Goal: Information Seeking & Learning: Learn about a topic

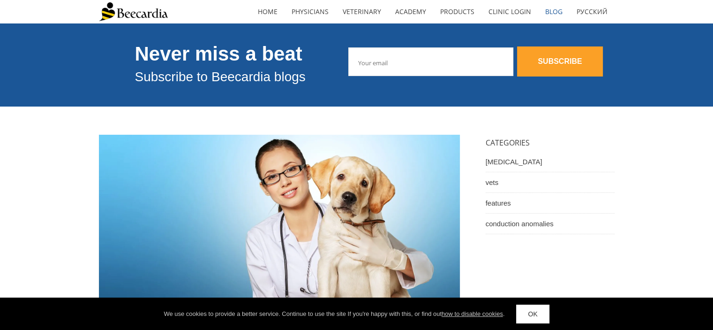
click at [536, 314] on link "OK" at bounding box center [532, 313] width 33 height 19
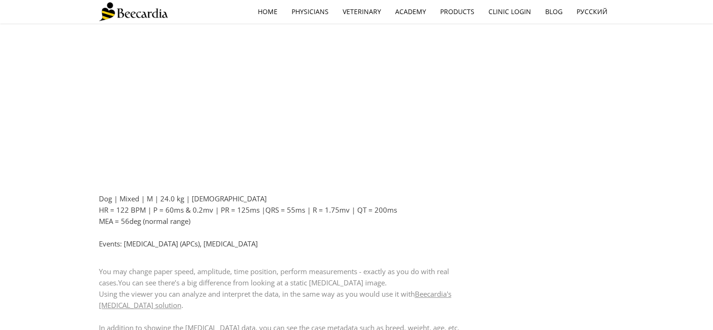
scroll to position [750, 0]
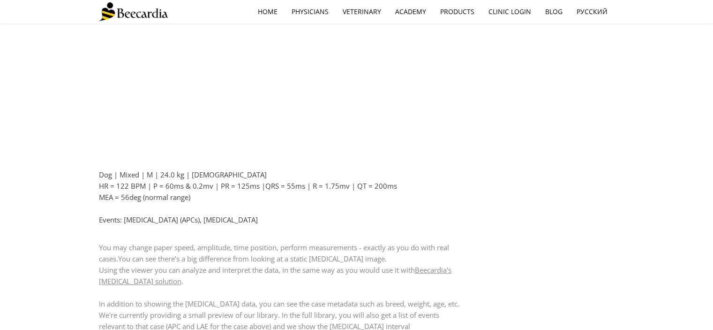
click at [230, 217] on p "Events: atrial premature complexes (APCs), left atrial enlargement" at bounding box center [279, 219] width 361 height 11
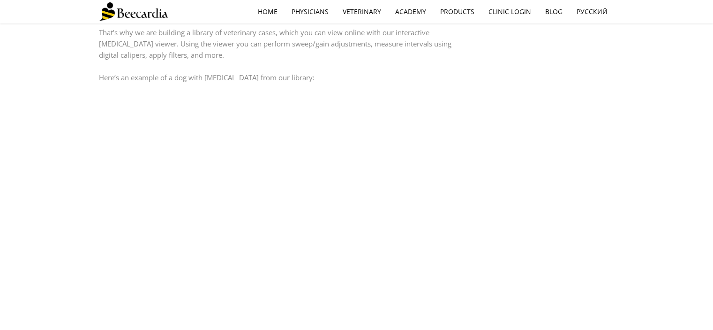
scroll to position [563, 0]
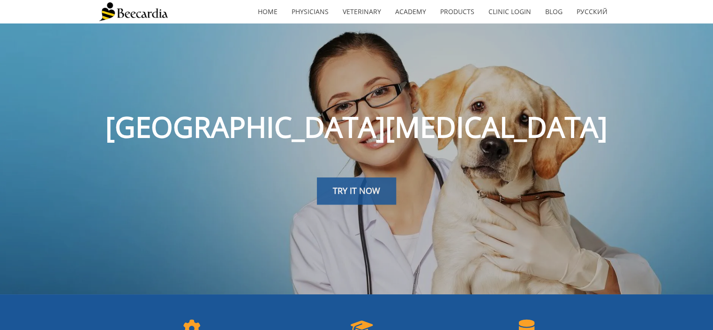
click at [361, 190] on span "TRY IT NOW" at bounding box center [356, 190] width 47 height 11
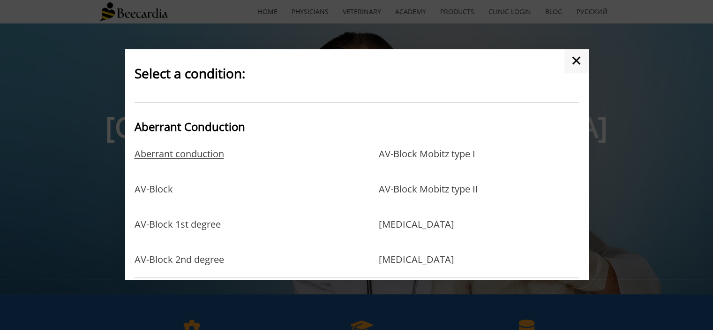
click at [180, 155] on link "Aberrant conduction" at bounding box center [180, 163] width 90 height 30
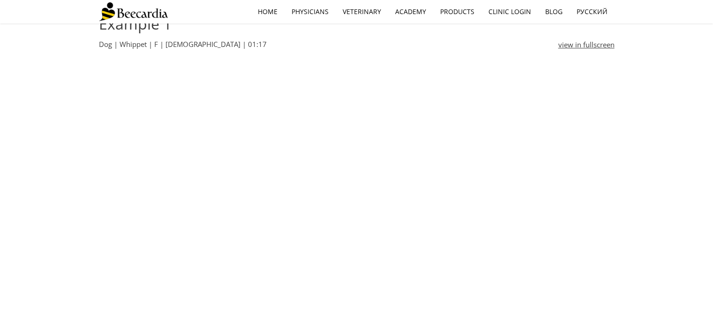
scroll to position [328, 0]
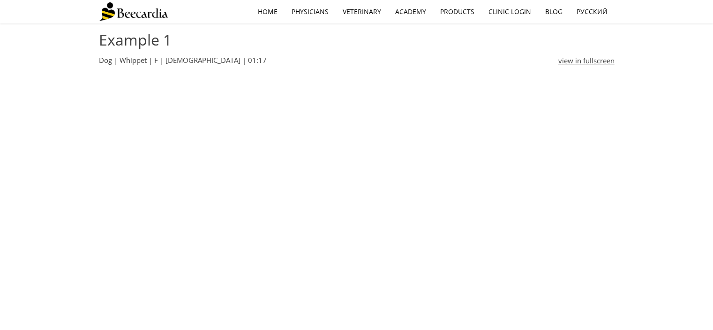
click at [595, 58] on link "view in fullscreen" at bounding box center [587, 60] width 56 height 11
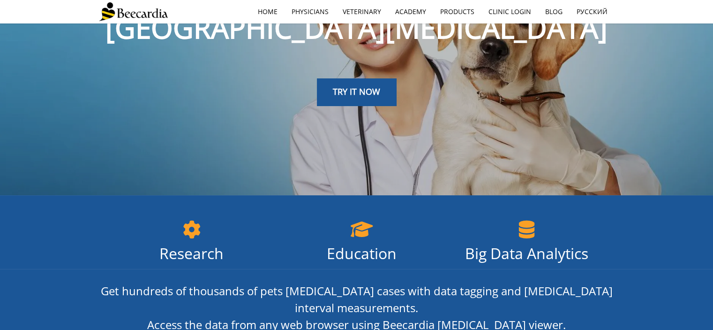
scroll to position [94, 0]
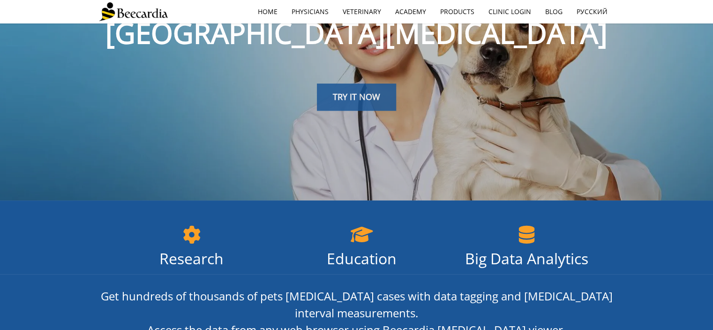
click at [359, 87] on link "TRY IT NOW" at bounding box center [356, 96] width 79 height 27
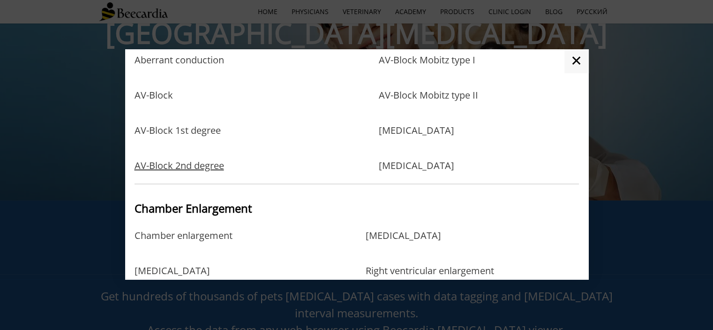
click at [189, 166] on link "AV-Block 2nd degree" at bounding box center [180, 165] width 90 height 11
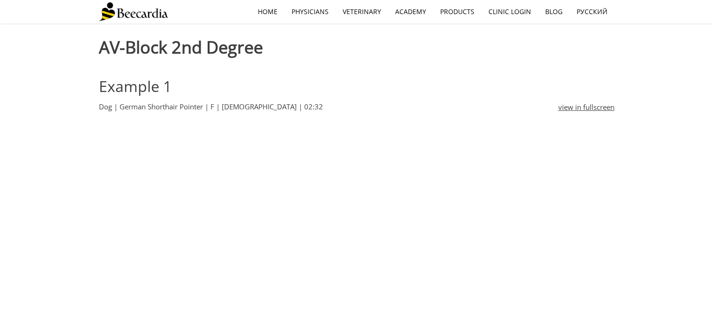
scroll to position [328, 0]
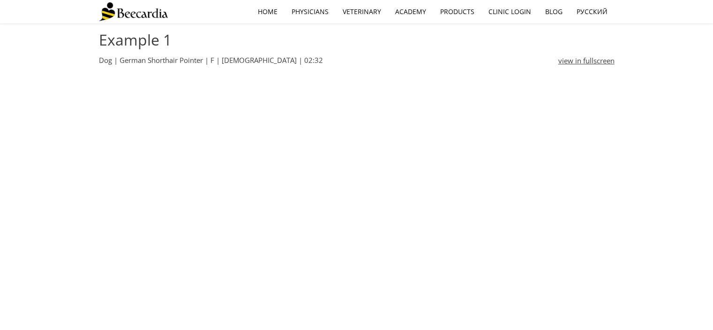
click at [606, 61] on link "view in fullscreen" at bounding box center [587, 60] width 56 height 11
